Goal: Task Accomplishment & Management: Complete application form

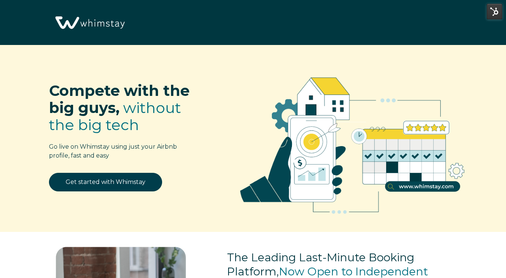
select select "US"
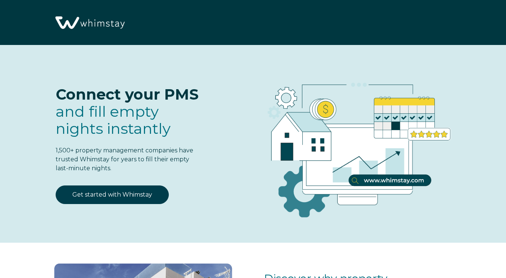
select select "US"
select select "Standard"
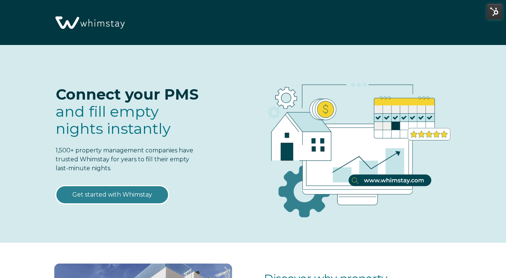
click at [132, 195] on link "Get started with Whimstay" at bounding box center [112, 194] width 113 height 19
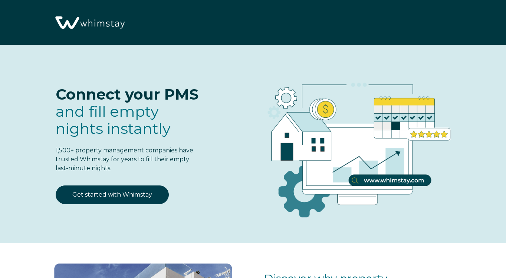
scroll to position [871, 0]
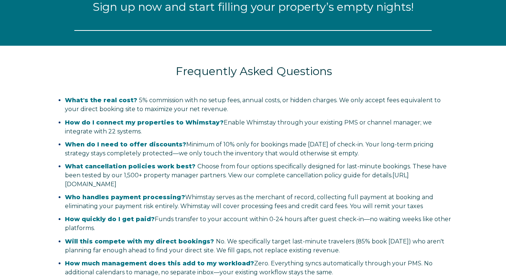
select select "US"
select select "Standard"
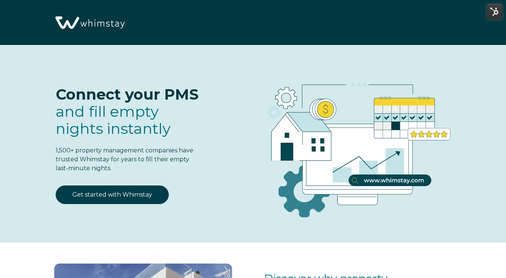
select select "US"
select select "Standard"
